Goal: Navigation & Orientation: Find specific page/section

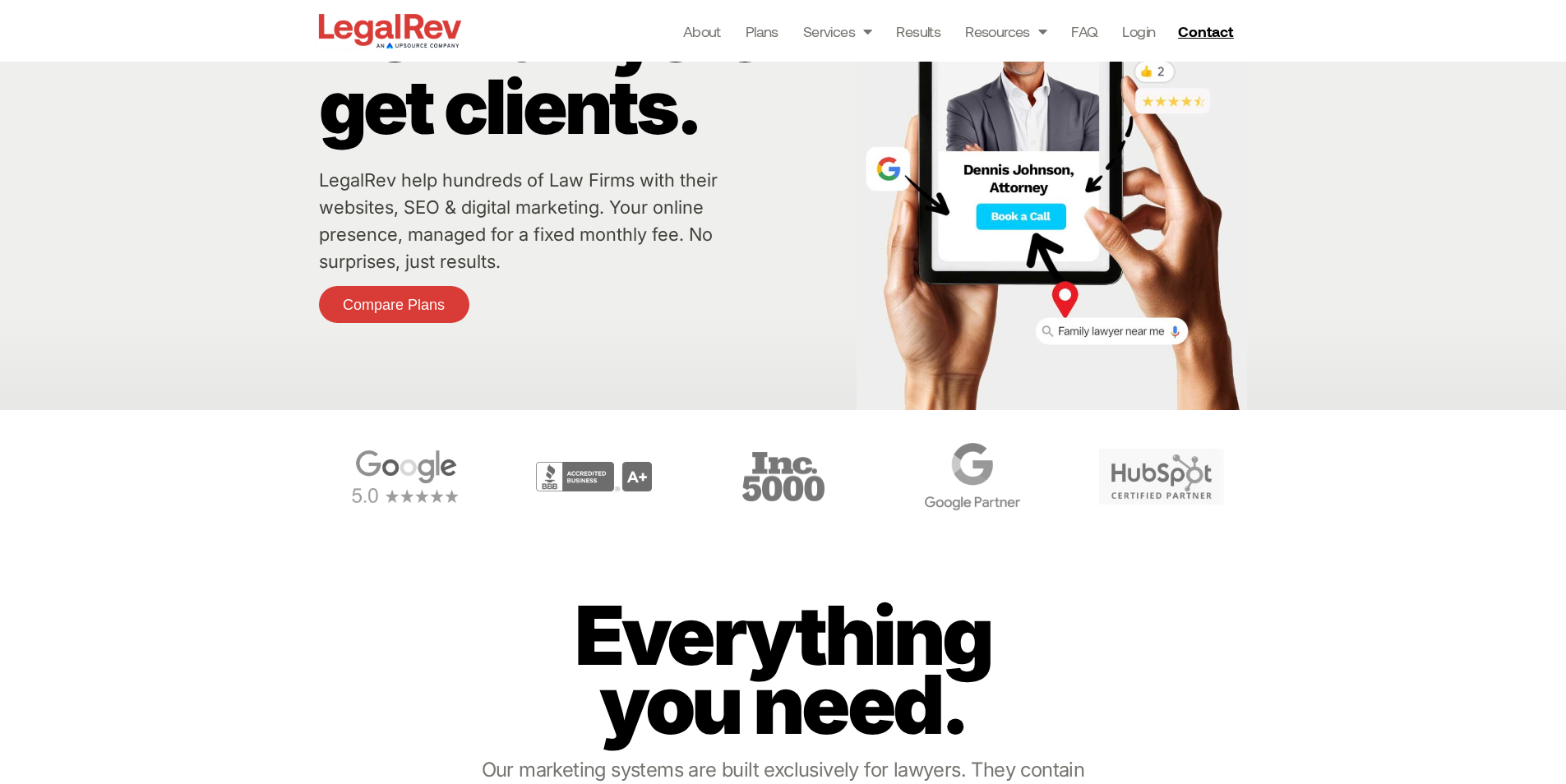
scroll to position [247, 0]
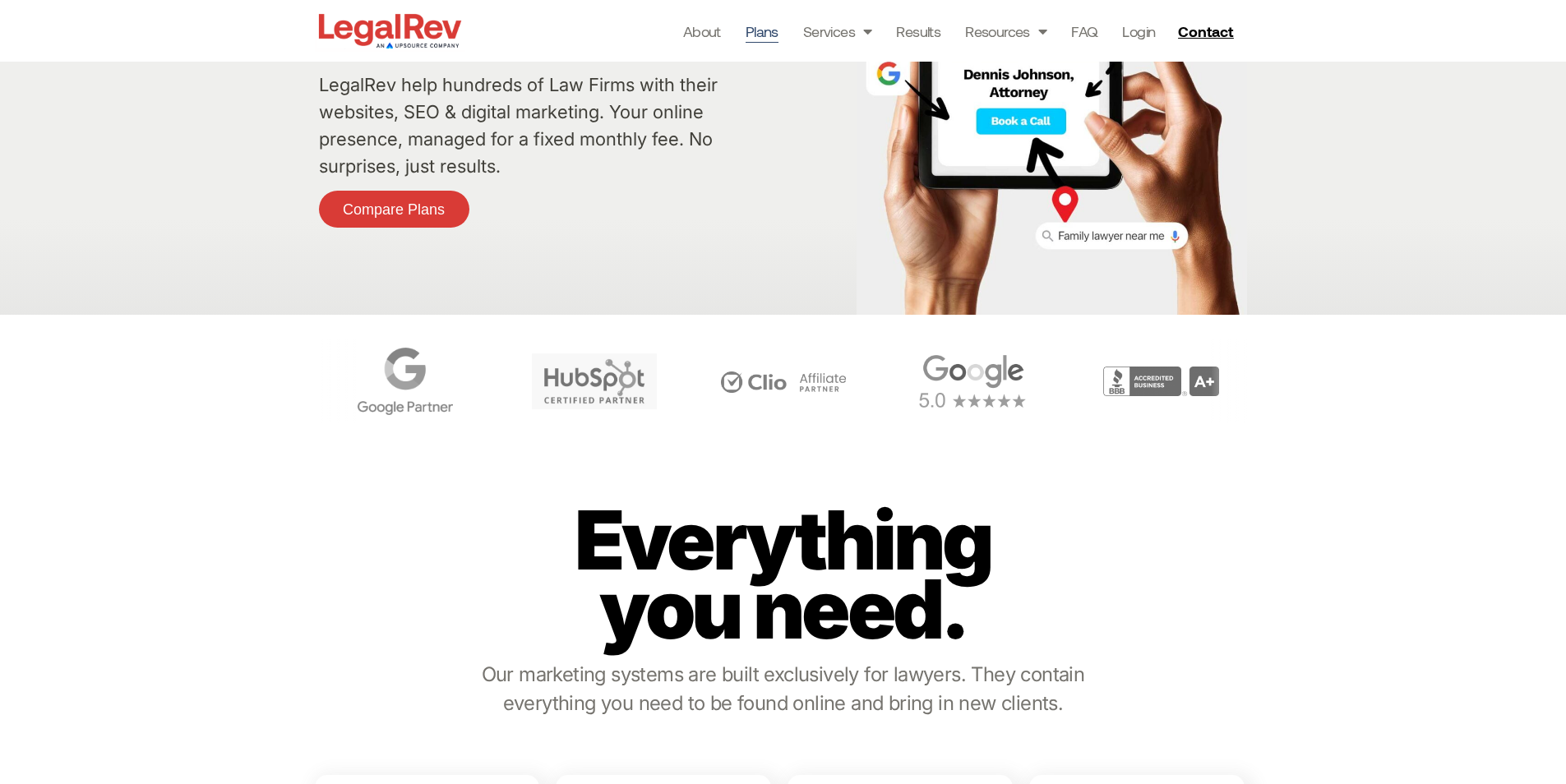
click at [761, 35] on link "Plans" at bounding box center [762, 31] width 33 height 23
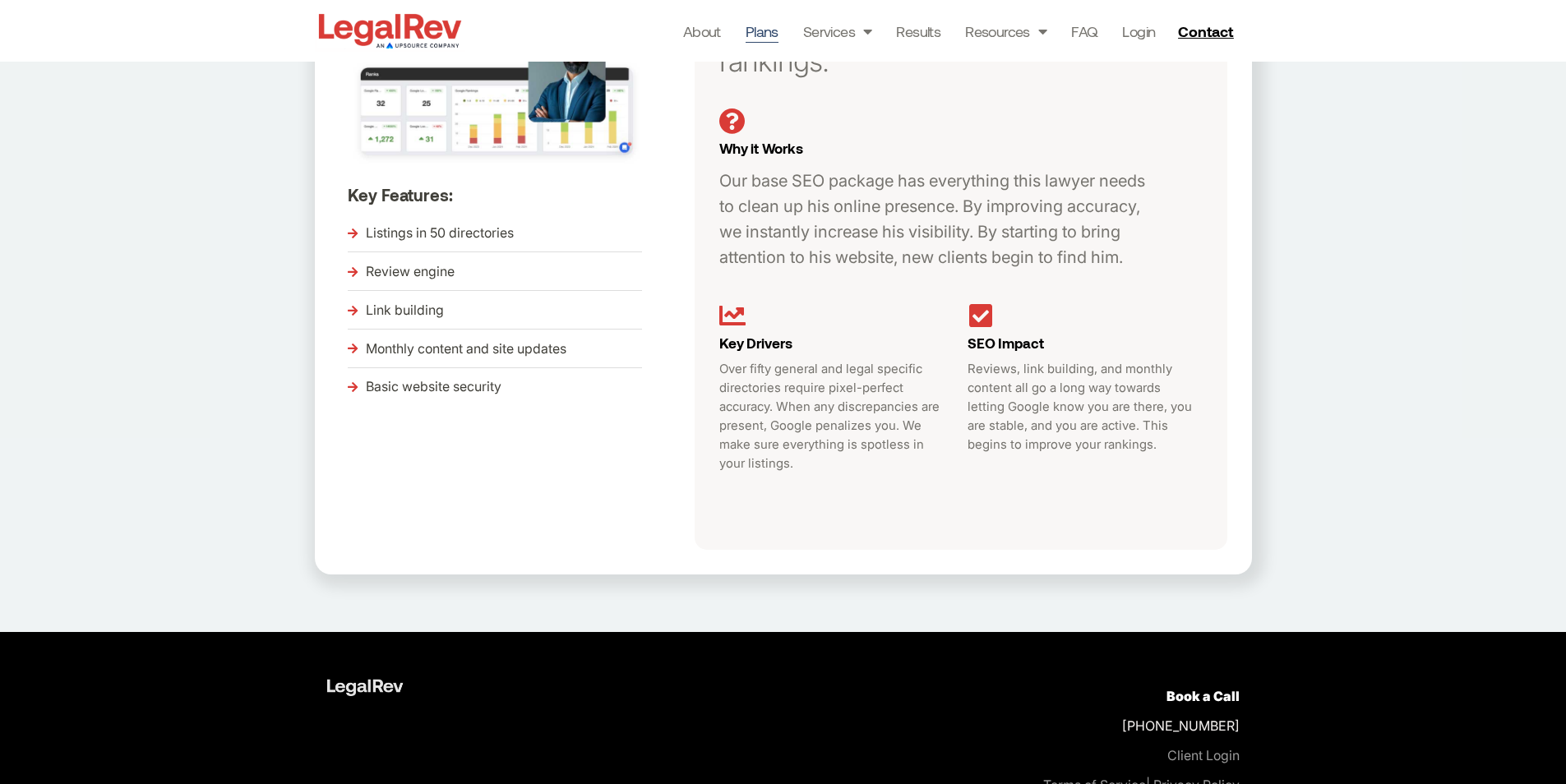
scroll to position [694, 0]
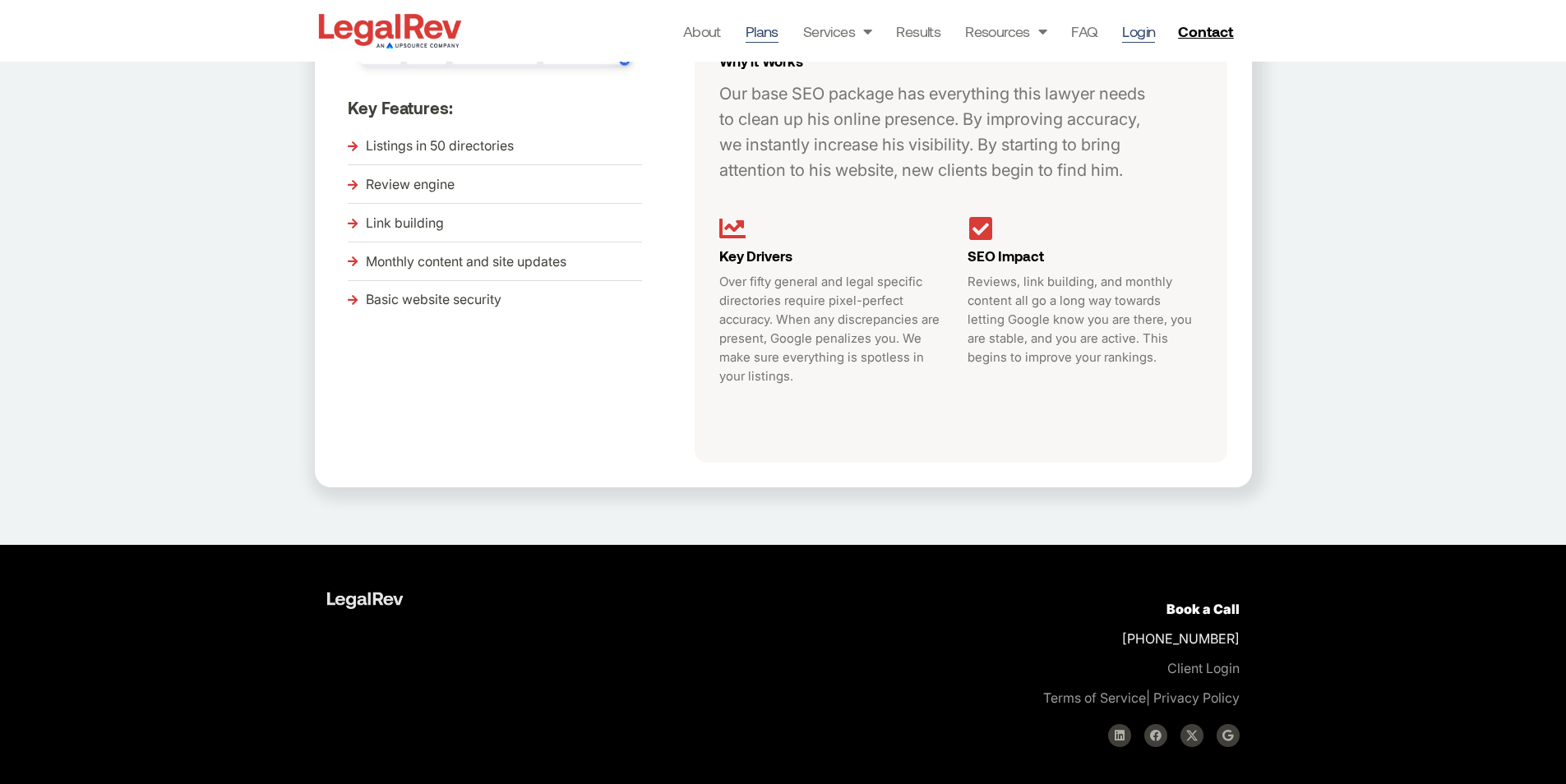
click at [1133, 28] on link "Login" at bounding box center [1139, 31] width 33 height 23
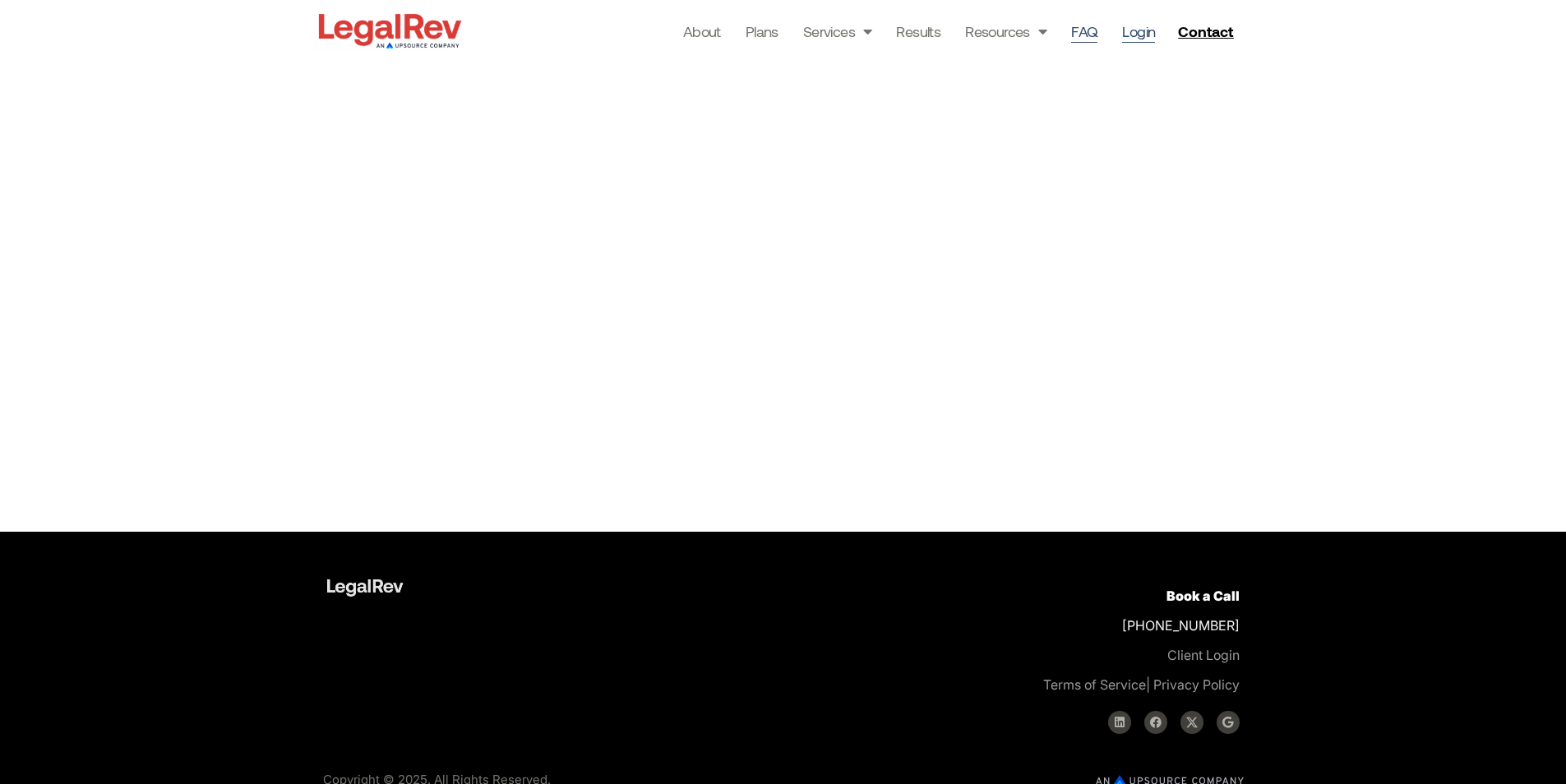
scroll to position [399, 0]
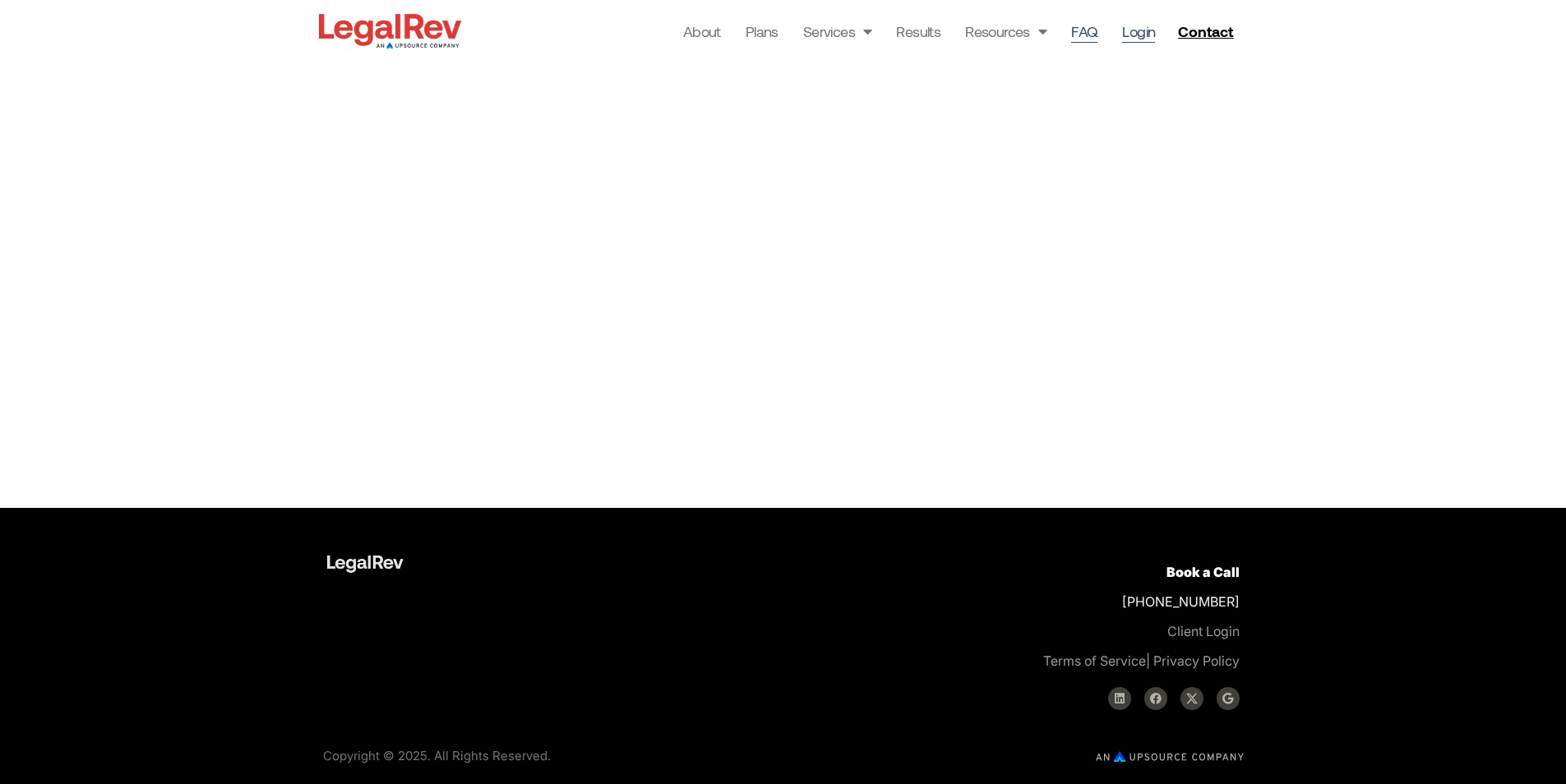
click at [1084, 25] on link "FAQ" at bounding box center [1084, 31] width 27 height 23
